Goal: Information Seeking & Learning: Learn about a topic

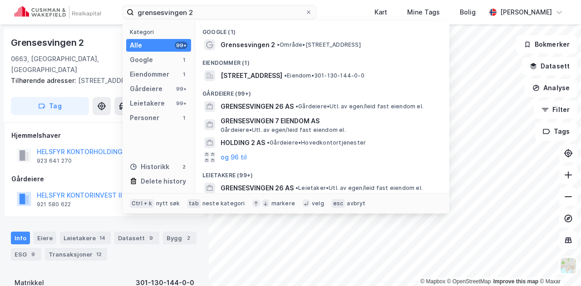
click at [204, 13] on input "grensesvingen 2" at bounding box center [219, 12] width 171 height 14
type input "dikeveien 17"
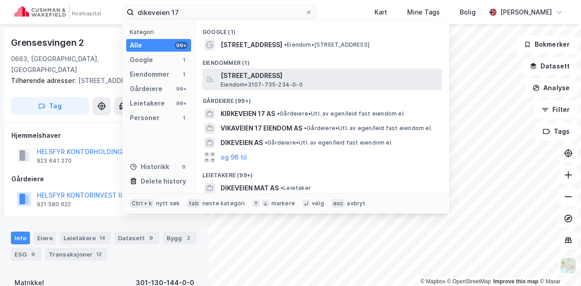
click at [300, 78] on span "[STREET_ADDRESS]" at bounding box center [330, 75] width 218 height 11
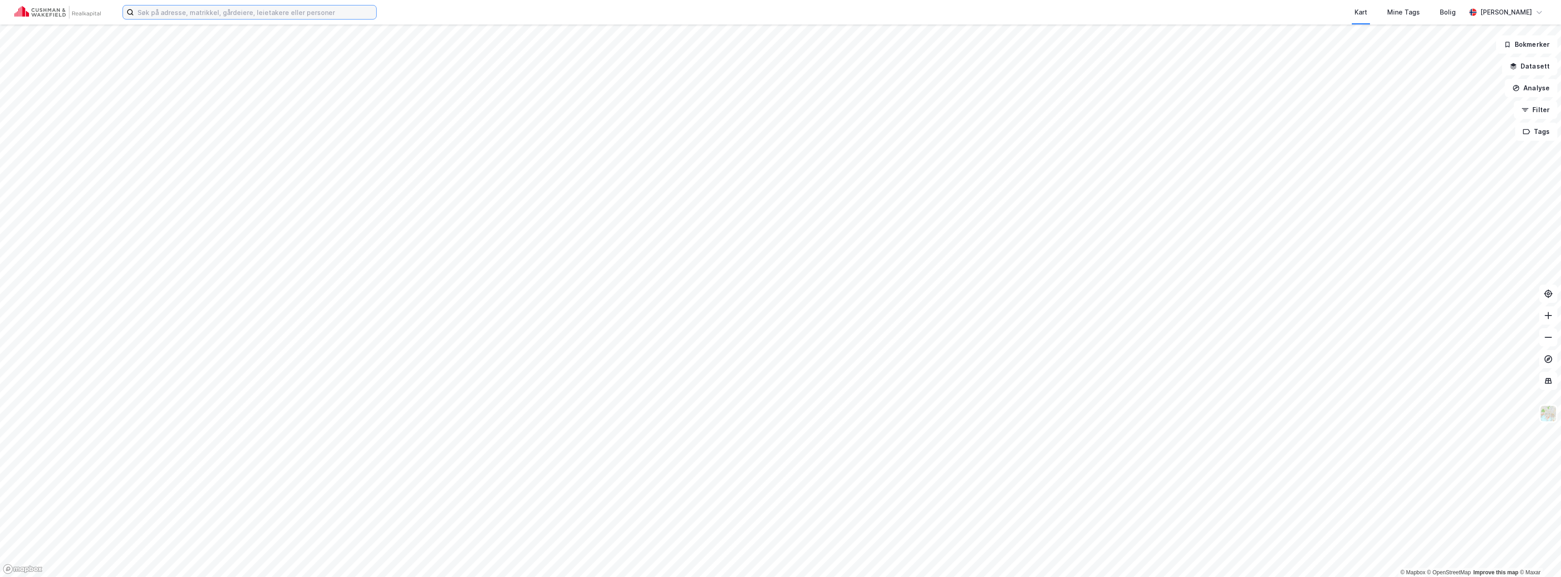
click at [233, 15] on input at bounding box center [255, 12] width 242 height 14
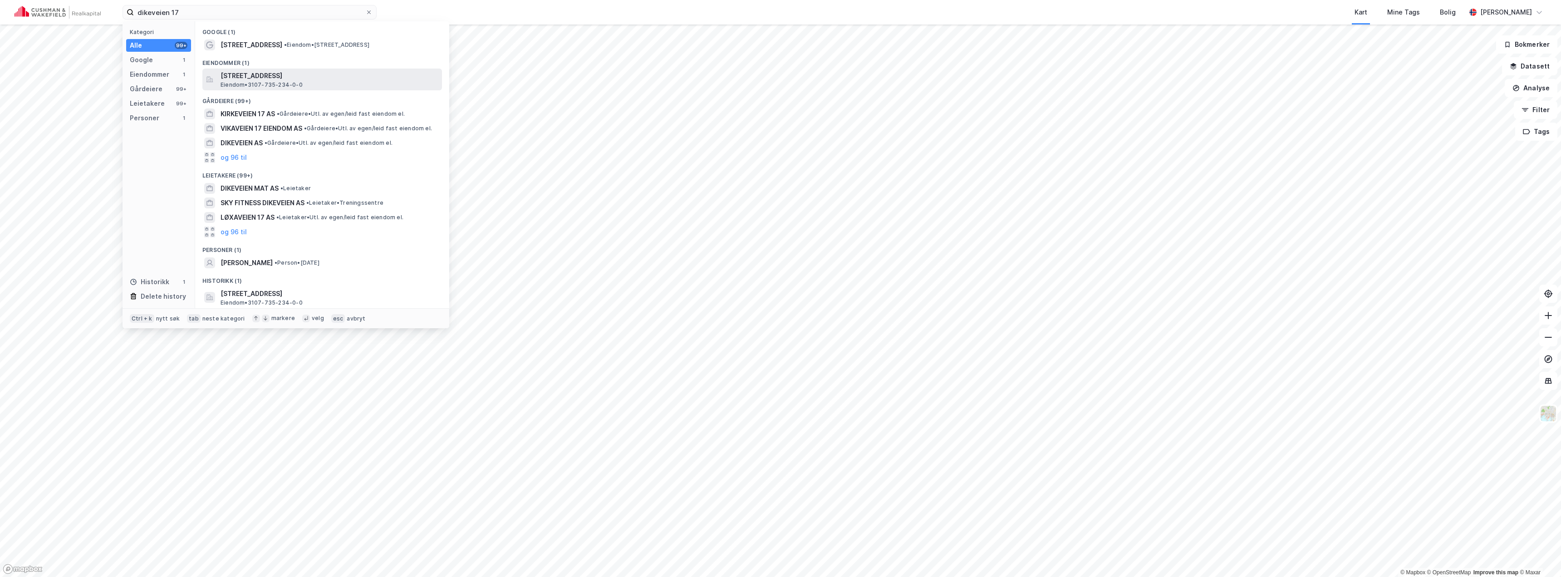
click at [289, 79] on span "[STREET_ADDRESS]" at bounding box center [330, 75] width 218 height 11
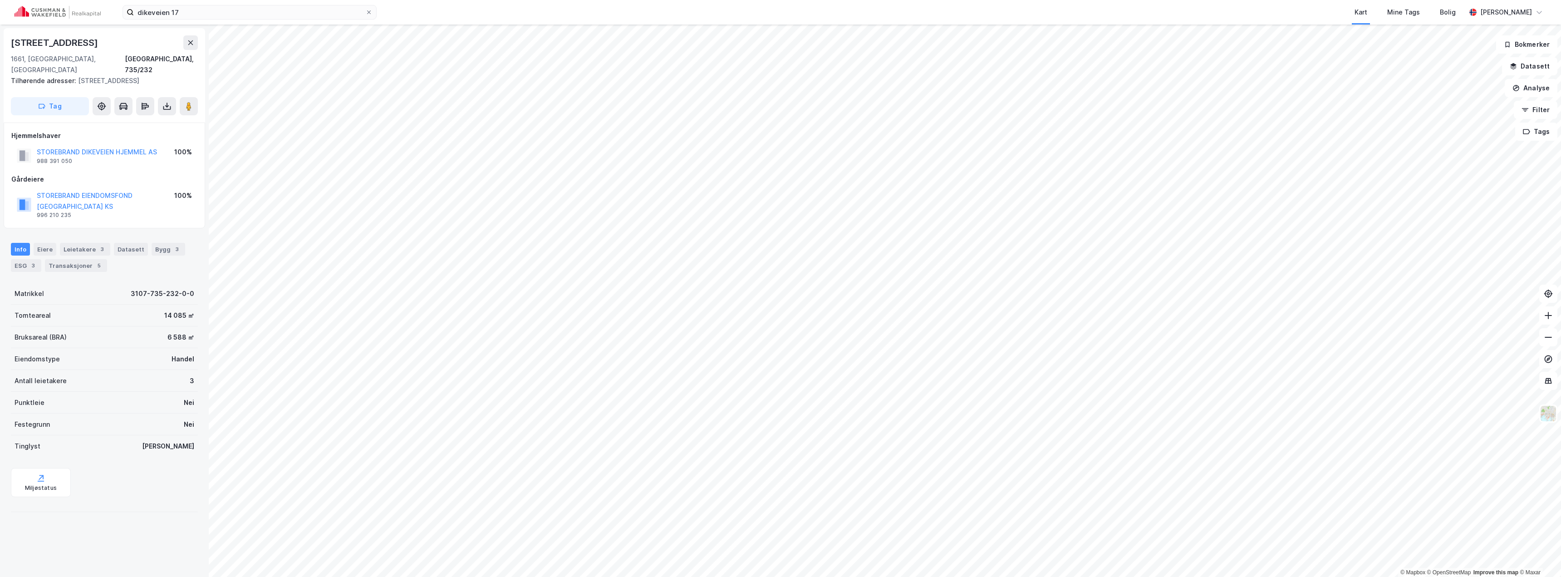
click at [195, 20] on div "dikeveien 17 Kart Mine Tags Bolig Lars Ulrik Danielsen" at bounding box center [780, 12] width 1561 height 25
click at [195, 16] on input "dikeveien 17" at bounding box center [249, 12] width 231 height 14
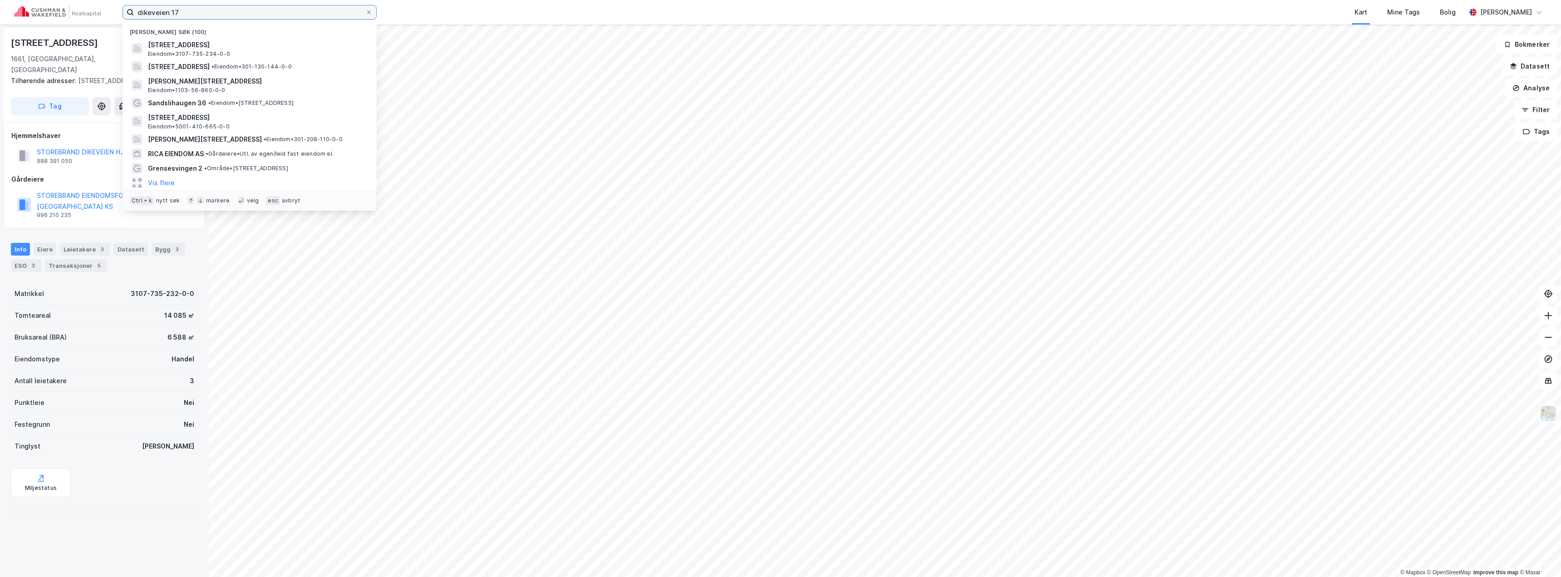
click at [195, 16] on input "dikeveien 17" at bounding box center [249, 12] width 231 height 14
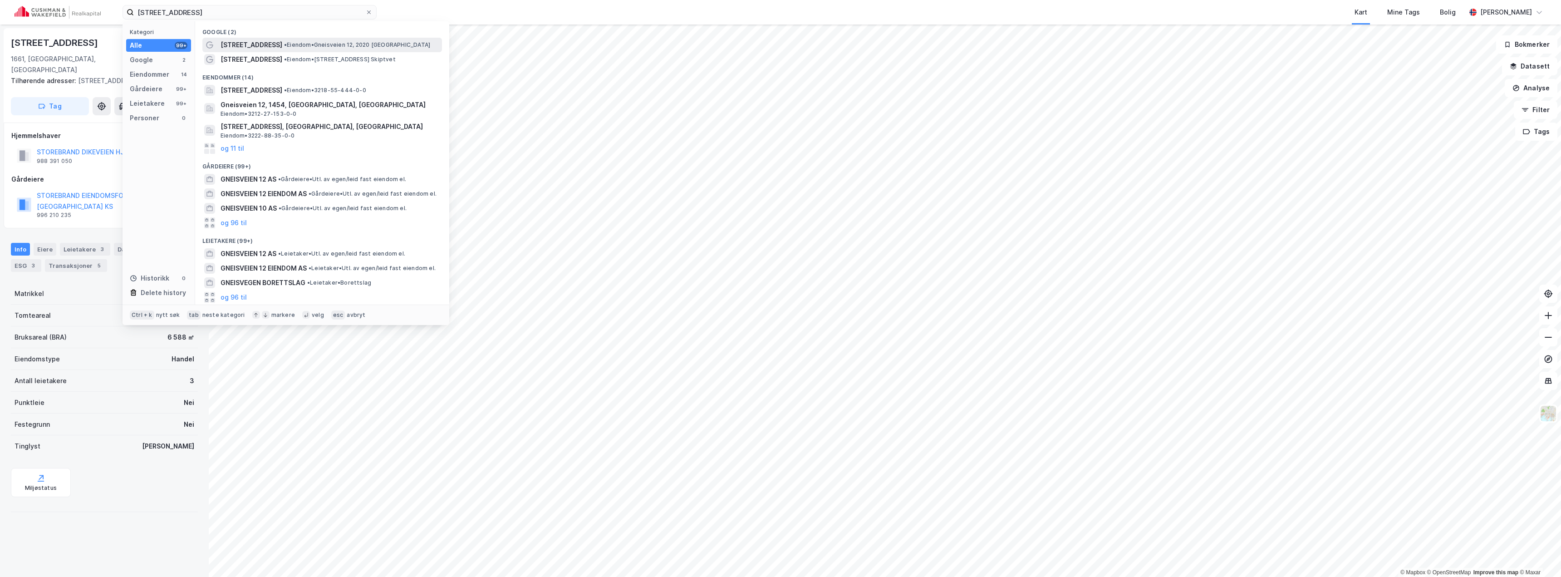
click at [284, 48] on span "• Eiendom • Gneisveien 12, 2020 Skedsmokorset" at bounding box center [357, 44] width 146 height 7
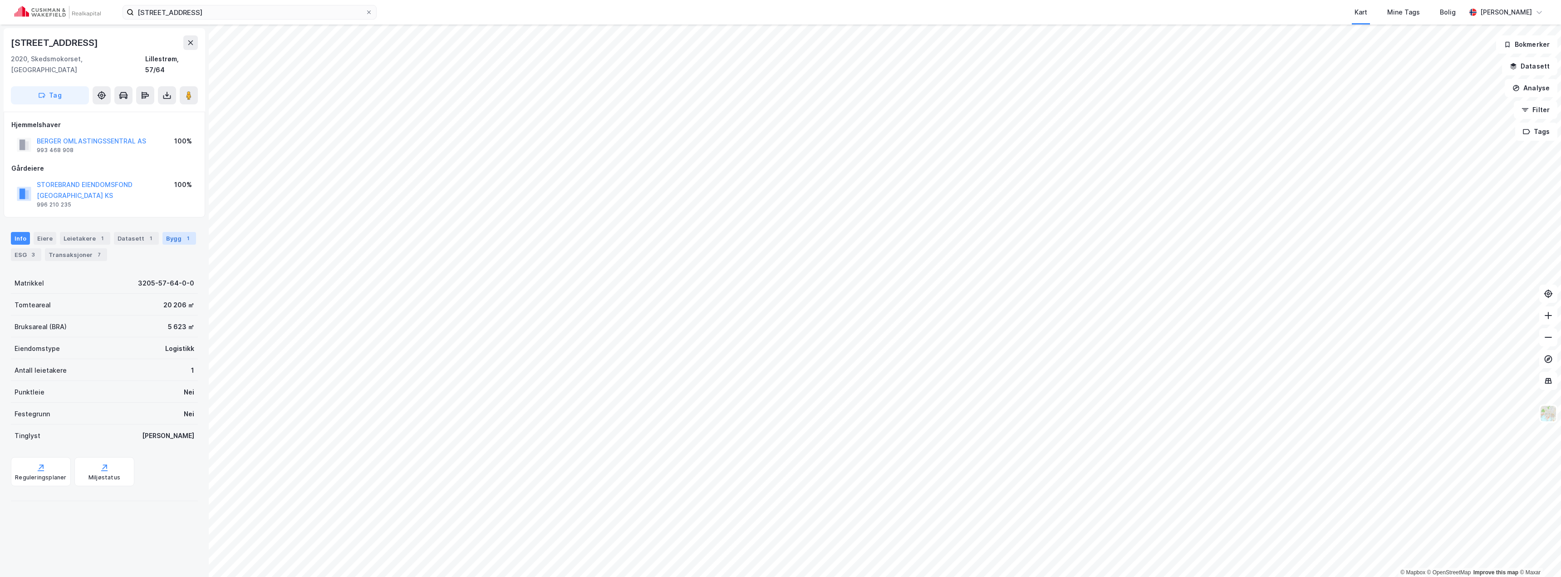
click at [184, 234] on div "1" at bounding box center [187, 238] width 9 height 9
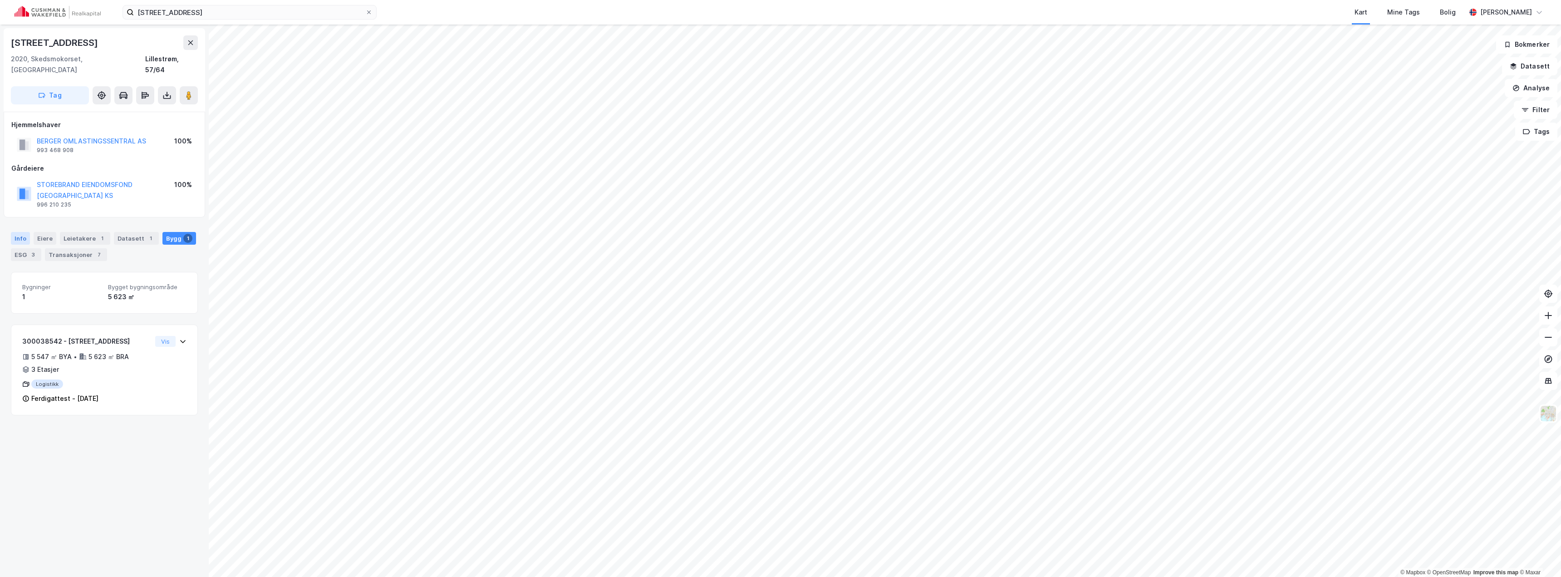
click at [20, 232] on div "Info" at bounding box center [20, 238] width 19 height 13
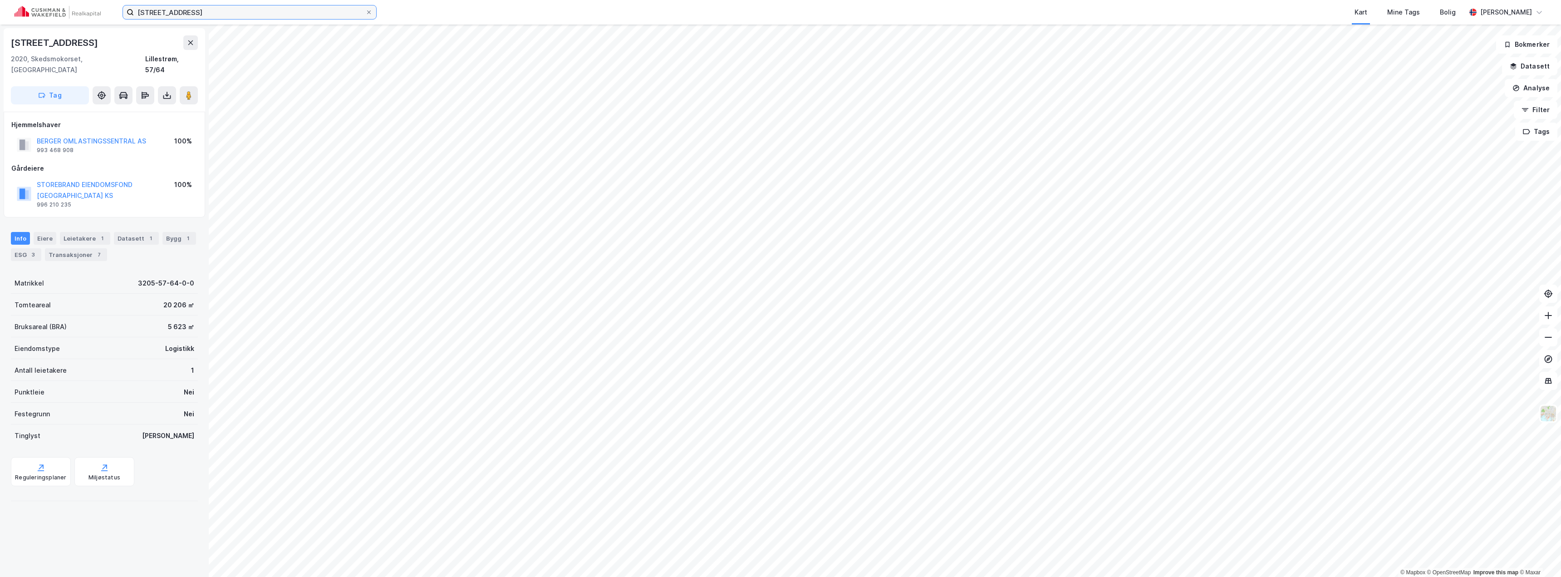
click at [241, 7] on input "gneisveien 12" at bounding box center [249, 12] width 231 height 14
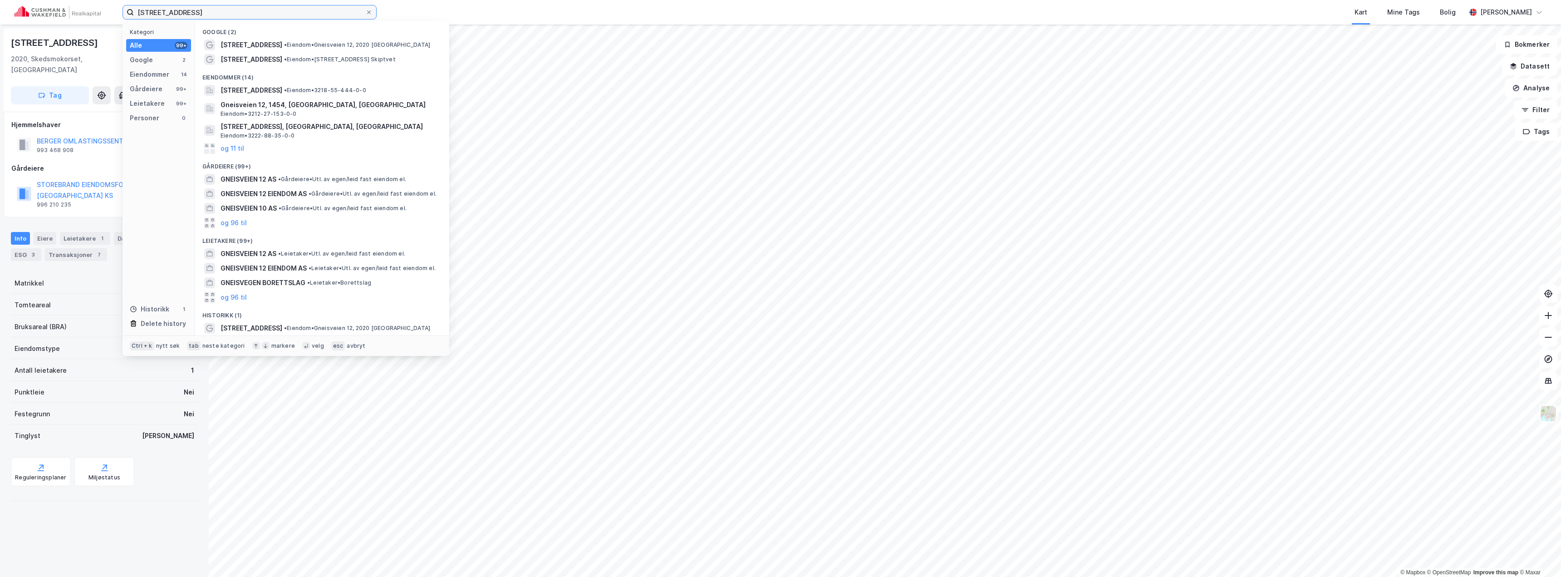
click at [241, 7] on input "gneisveien 12" at bounding box center [249, 12] width 231 height 14
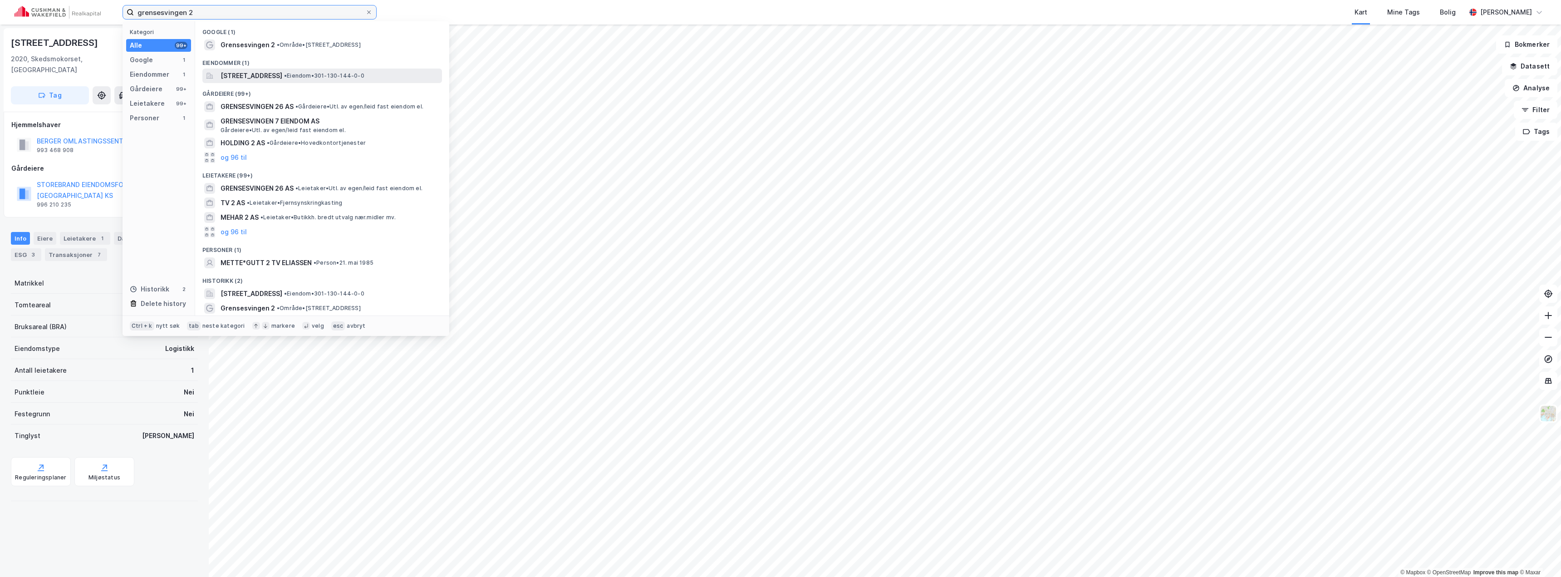
type input "grensesvingen 2"
click at [268, 73] on span "[STREET_ADDRESS]" at bounding box center [252, 75] width 62 height 11
